Goal: Transaction & Acquisition: Book appointment/travel/reservation

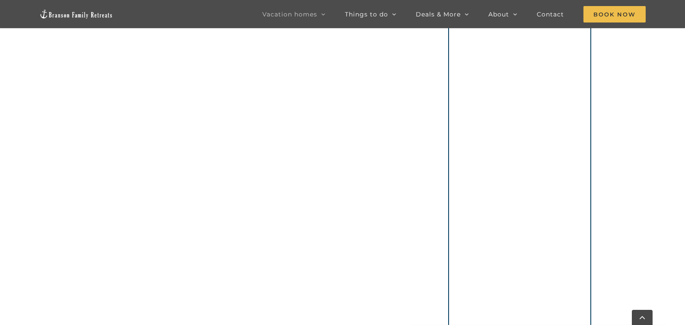
scroll to position [579, 0]
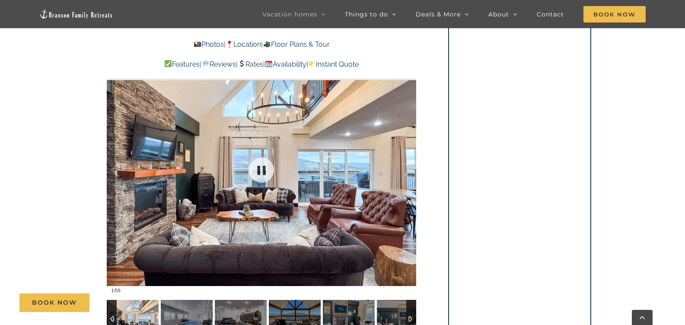
scroll to position [643, 0]
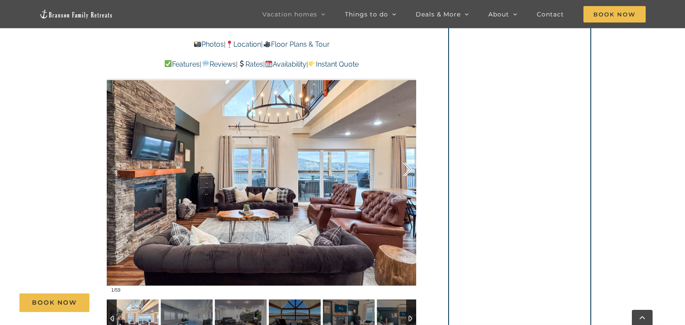
click at [407, 169] on div at bounding box center [398, 170] width 27 height 54
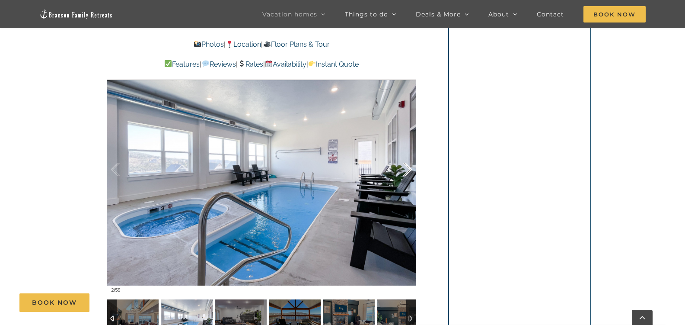
click at [407, 169] on div at bounding box center [398, 170] width 27 height 54
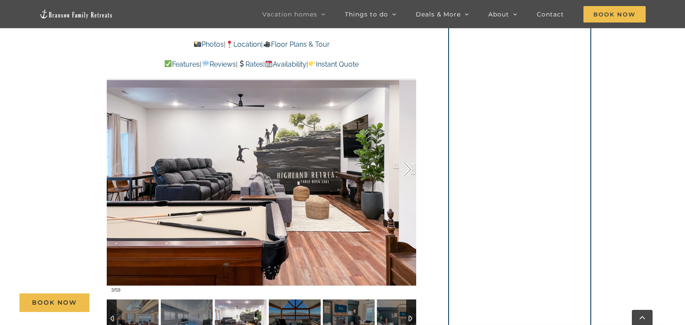
click at [407, 169] on div at bounding box center [398, 170] width 27 height 54
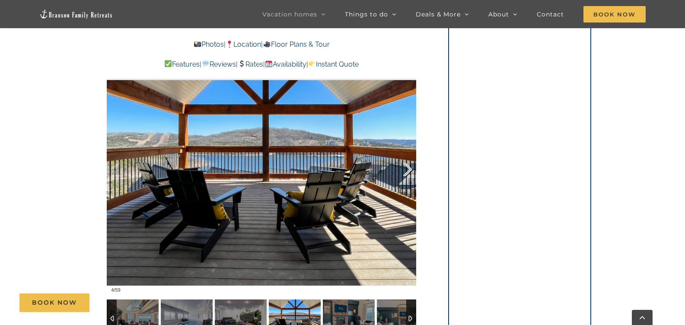
click at [407, 169] on div at bounding box center [398, 170] width 27 height 54
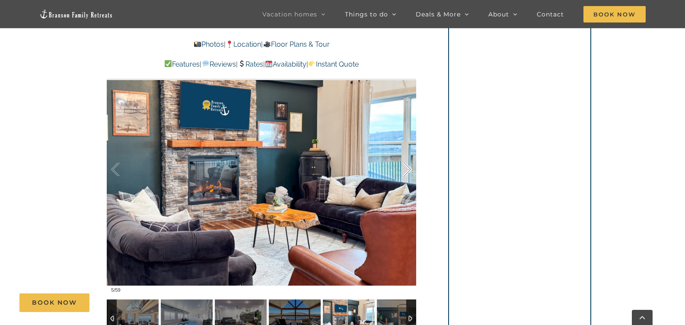
click at [407, 169] on div at bounding box center [398, 170] width 27 height 54
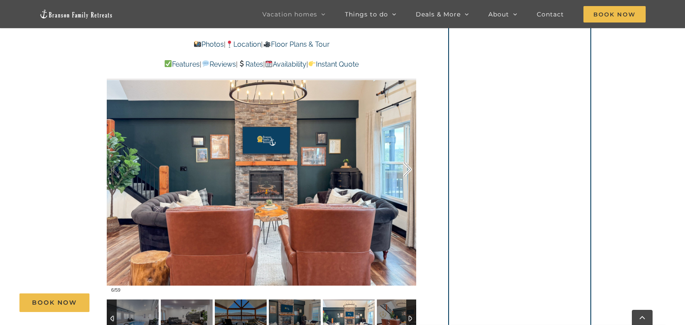
click at [407, 169] on div at bounding box center [398, 170] width 27 height 54
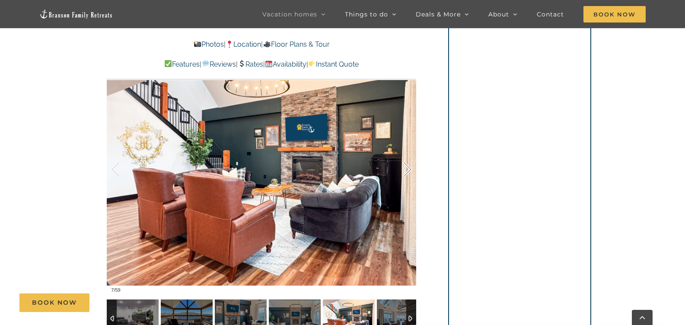
click at [407, 169] on div at bounding box center [398, 170] width 27 height 54
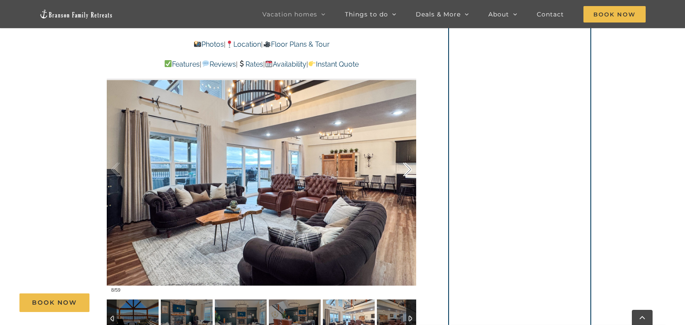
click at [407, 169] on div at bounding box center [398, 170] width 27 height 54
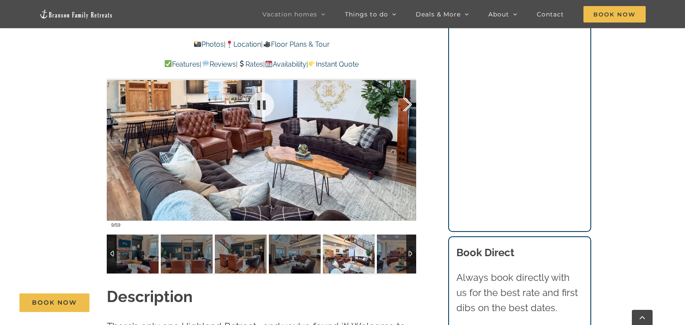
scroll to position [755, 0]
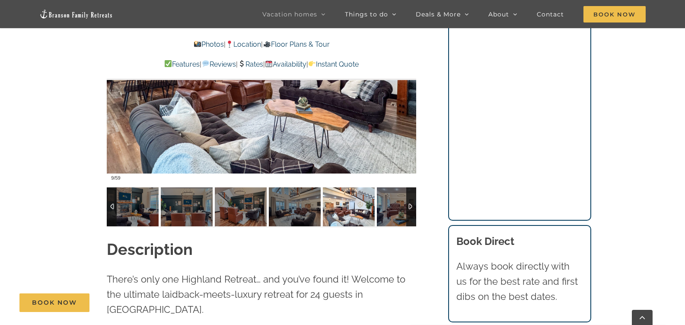
click at [258, 66] on link "Rates" at bounding box center [251, 64] width 26 height 8
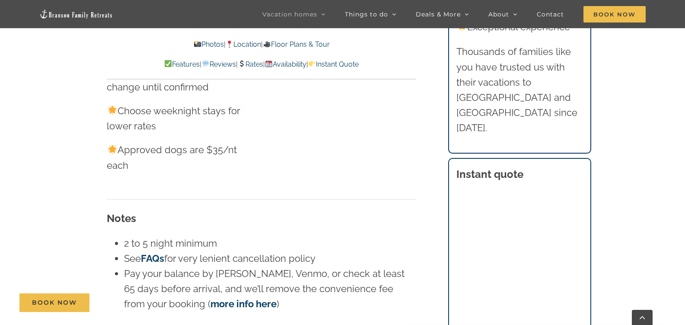
scroll to position [5133, 0]
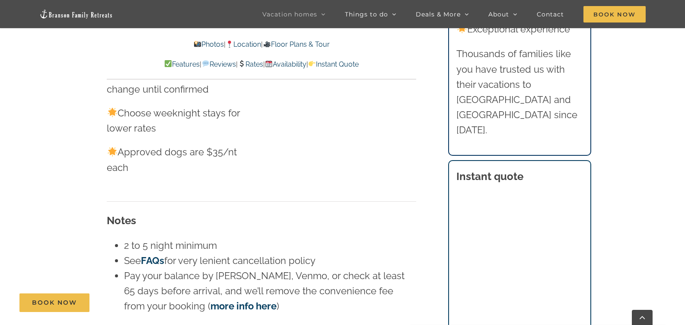
scroll to position [755, 0]
